Goal: Task Accomplishment & Management: Manage account settings

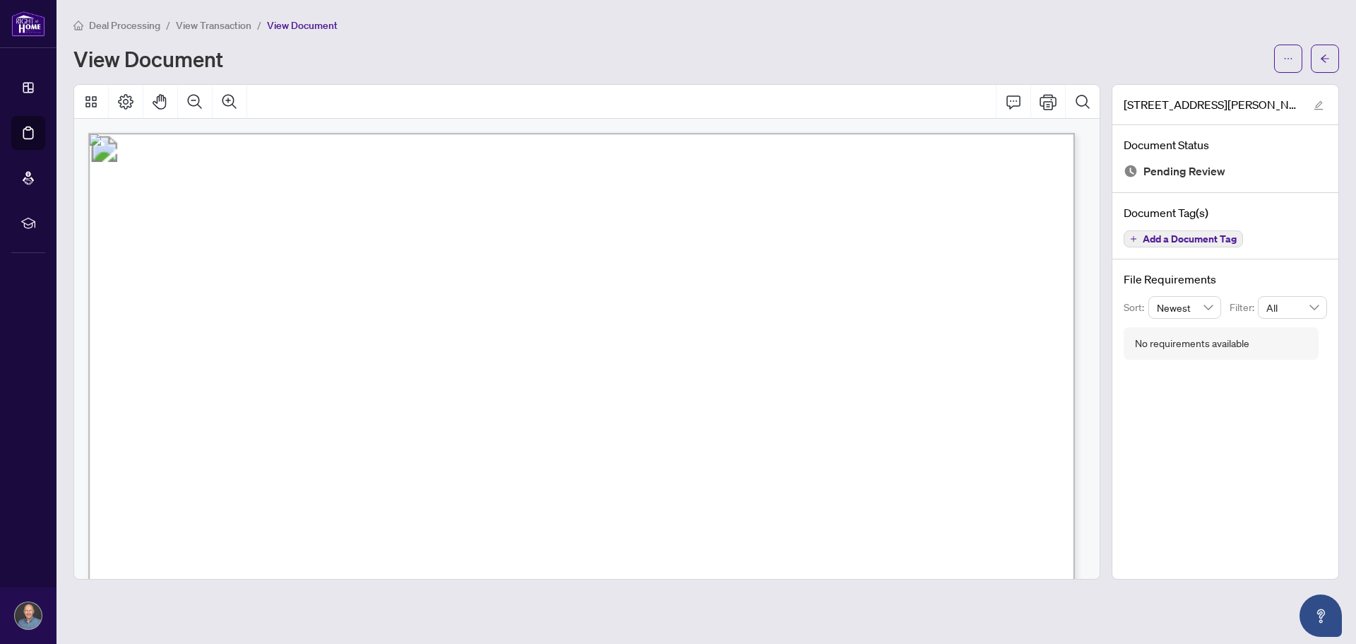
scroll to position [424, 0]
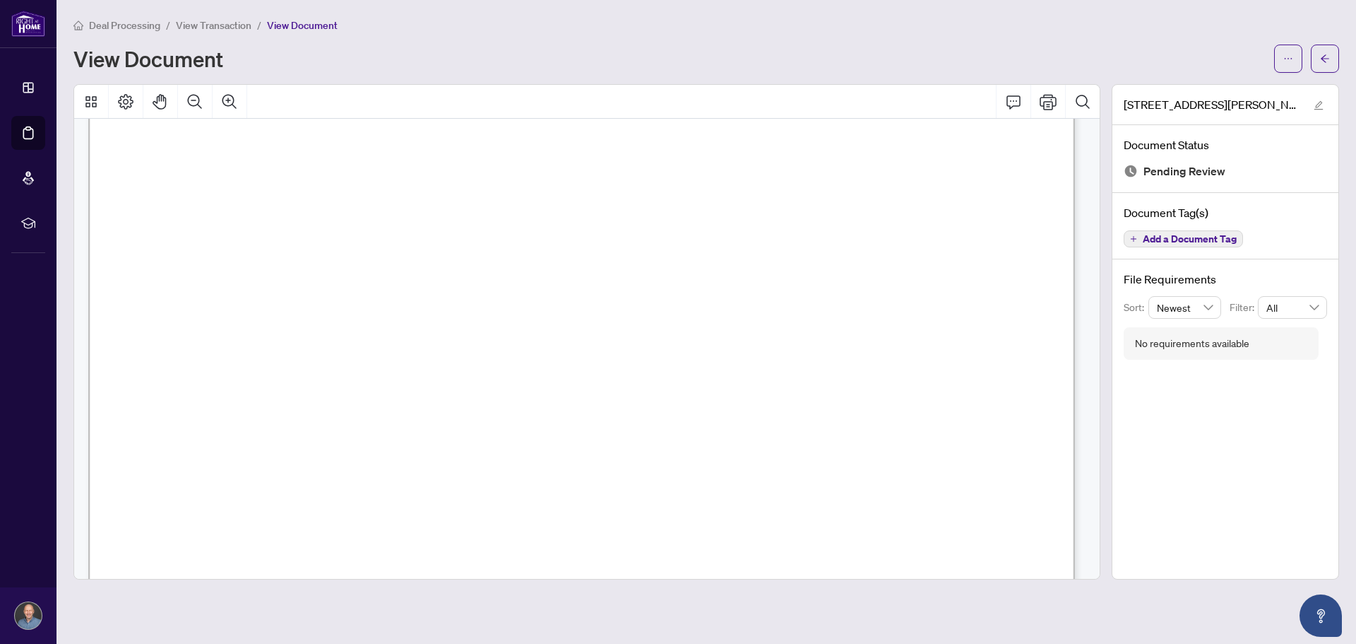
click at [242, 30] on span "View Transaction" at bounding box center [214, 25] width 76 height 13
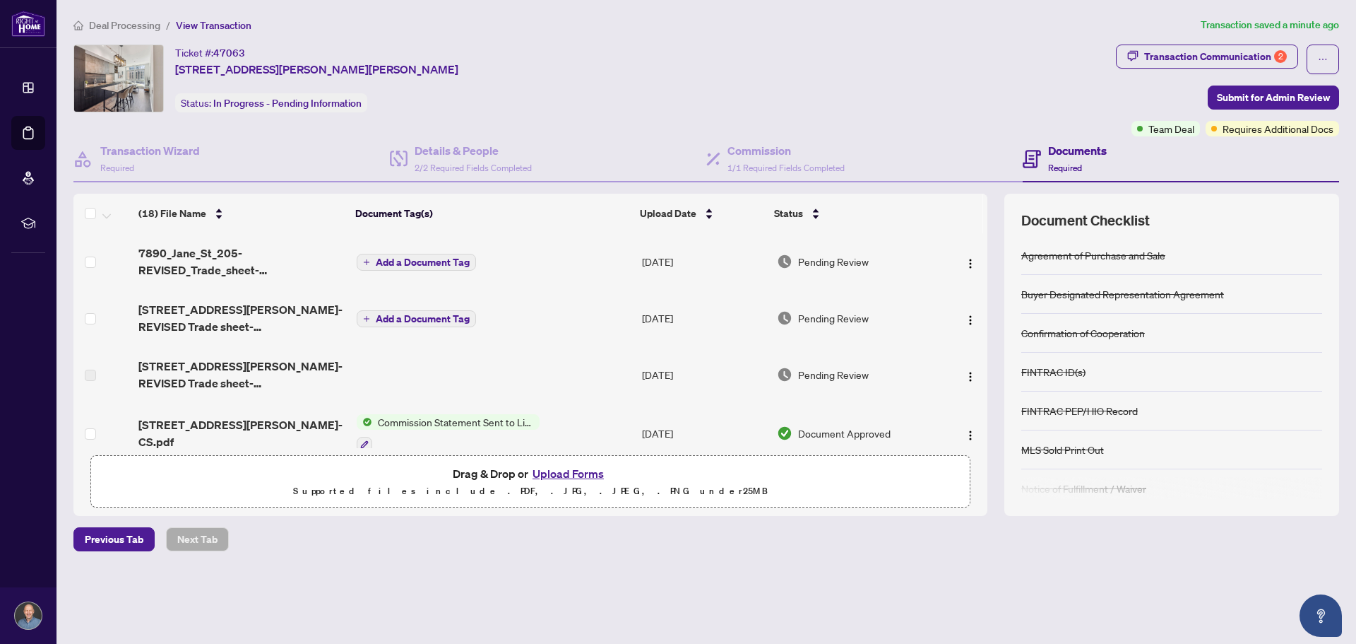
click at [685, 557] on div "Deal Processing / View Transaction Transaction saved a minute ago Ticket #: 470…" at bounding box center [706, 309] width 1277 height 584
click at [407, 579] on div "Deal Processing / View Transaction Transaction saved a minute ago Ticket #: 470…" at bounding box center [706, 309] width 1277 height 584
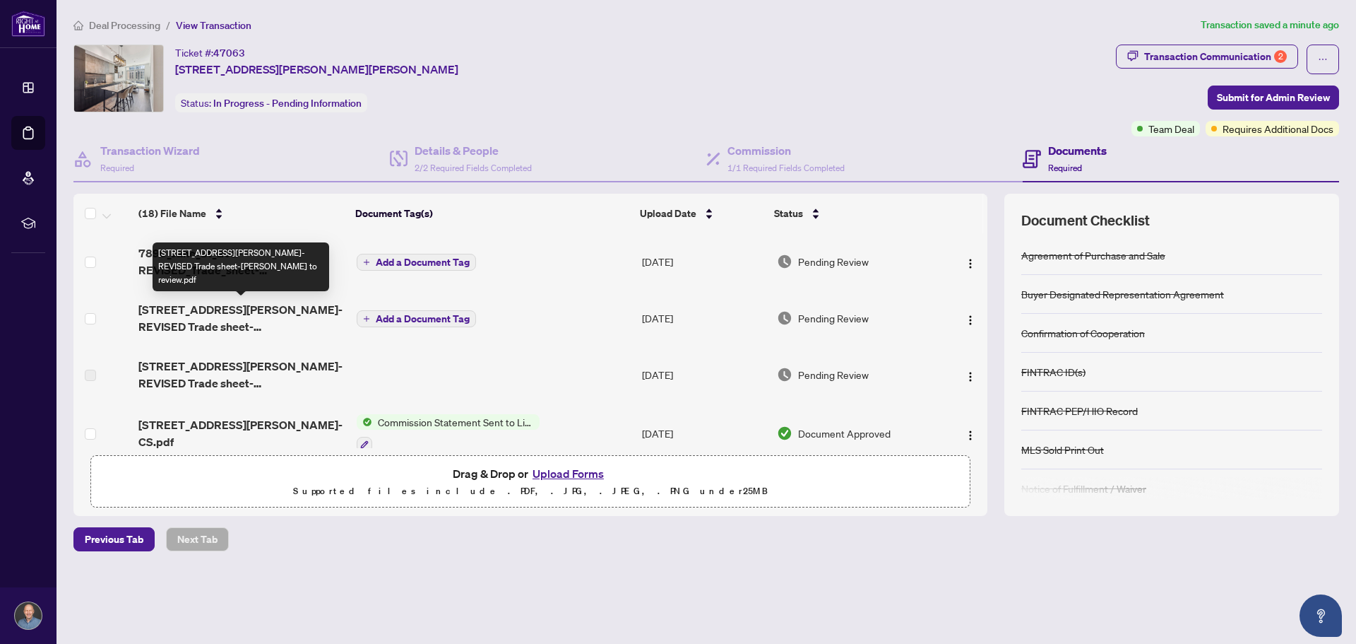
click at [232, 313] on span "[STREET_ADDRESS][PERSON_NAME]-REVISED Trade sheet-[PERSON_NAME] to review.pdf" at bounding box center [241, 318] width 207 height 34
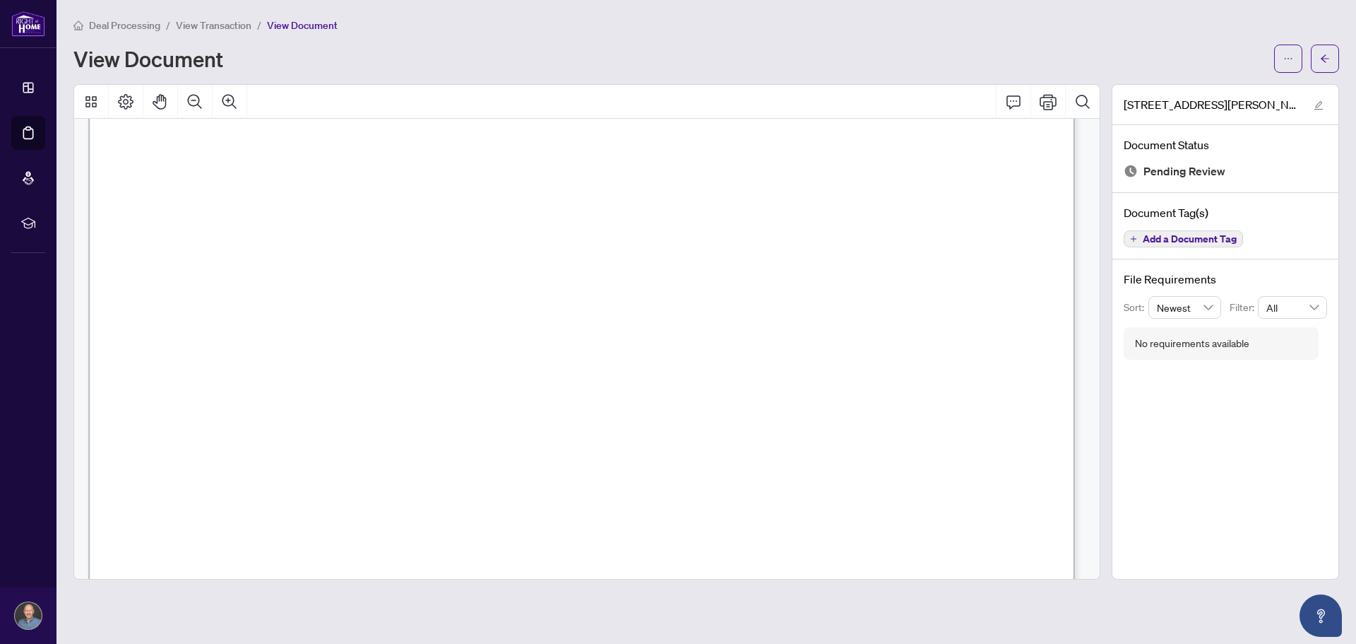
scroll to position [422, 0]
click at [239, 21] on span "View Transaction" at bounding box center [214, 25] width 76 height 13
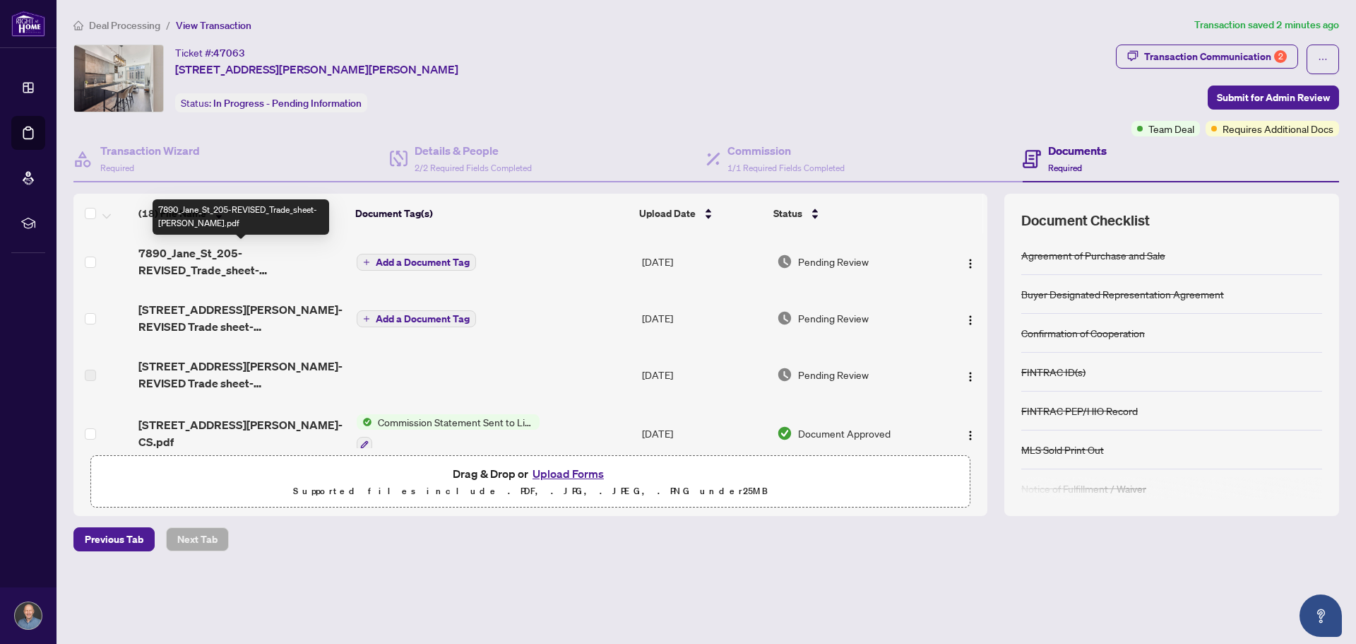
click at [222, 263] on span "7890_Jane_St_205-REVISED_Trade_sheet-[PERSON_NAME].pdf" at bounding box center [241, 261] width 207 height 34
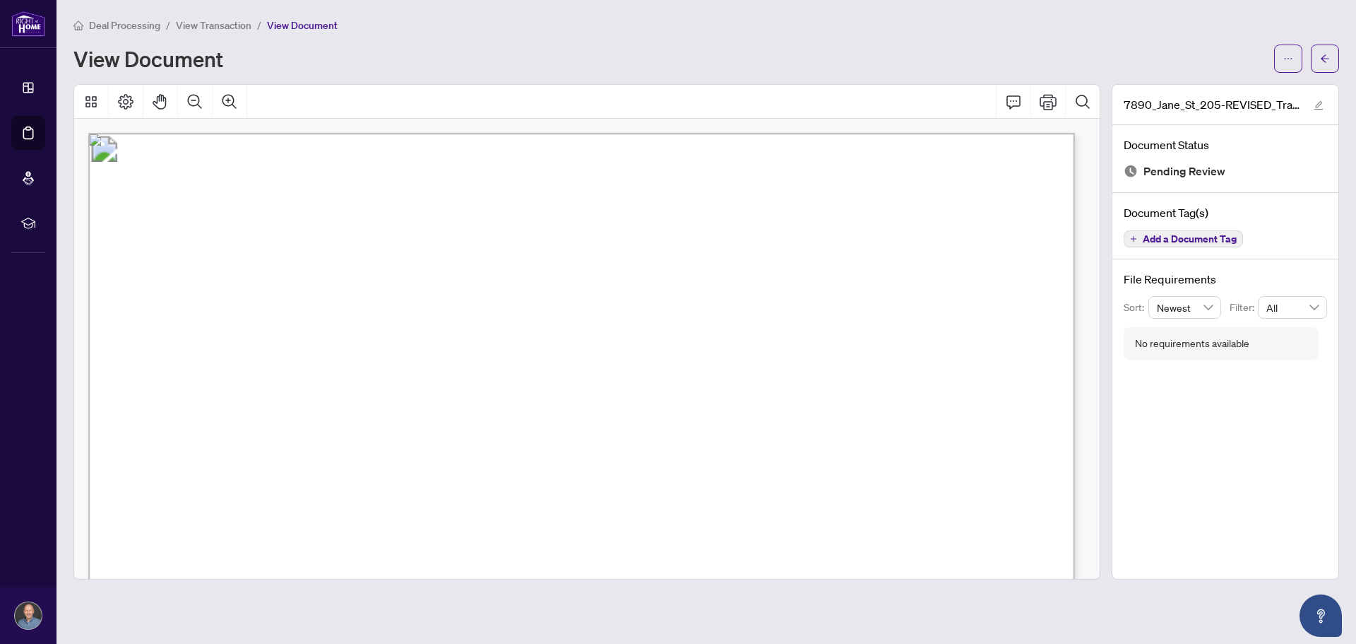
click at [188, 23] on span "View Transaction" at bounding box center [214, 25] width 76 height 13
